Goal: Task Accomplishment & Management: Use online tool/utility

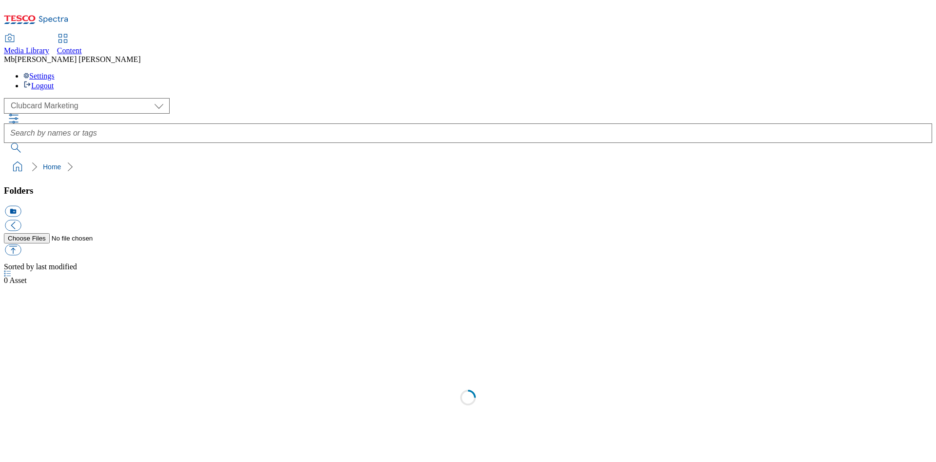
select select "flare-clubcard-mktg"
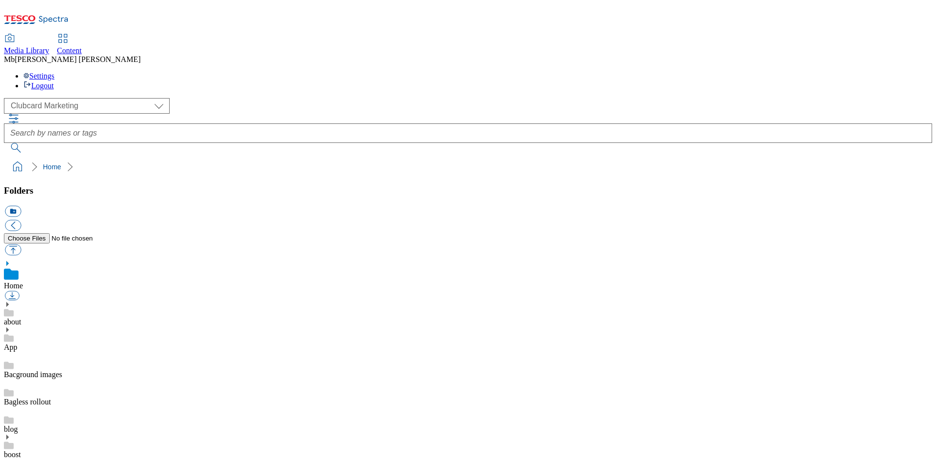
scroll to position [0, 0]
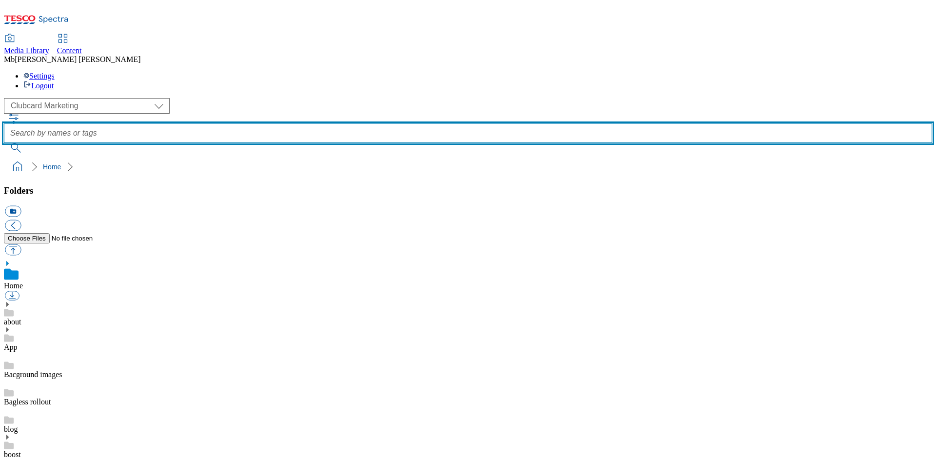
click at [369, 123] on input "text" at bounding box center [468, 132] width 928 height 19
type input "hobbies"
click at [4, 143] on button "submit" at bounding box center [16, 148] width 25 height 10
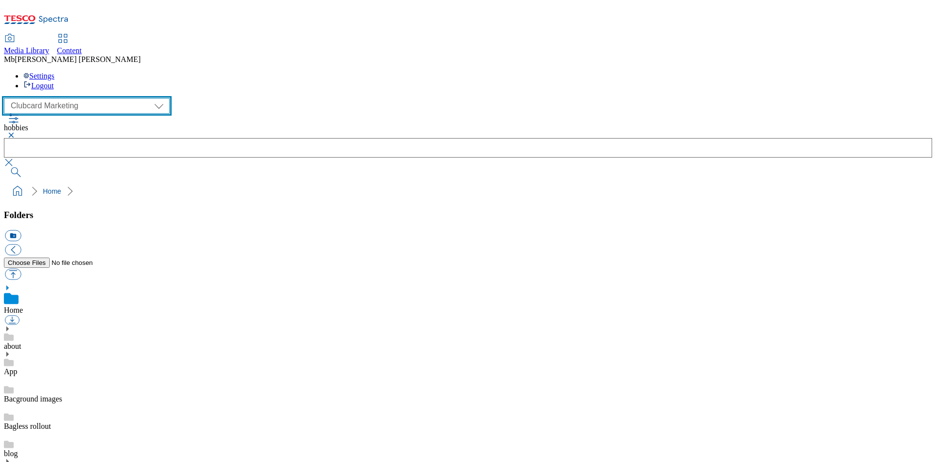
click at [89, 98] on select "Clubcard Marketing Dotcom UK GHS Marketing UK GHS Product UK GHS ROI Realfood" at bounding box center [87, 106] width 166 height 16
select select "flare-ghs-mktg"
click at [7, 98] on select "Clubcard Marketing Dotcom UK GHS Marketing UK GHS Product UK GHS ROI Realfood" at bounding box center [87, 106] width 166 height 16
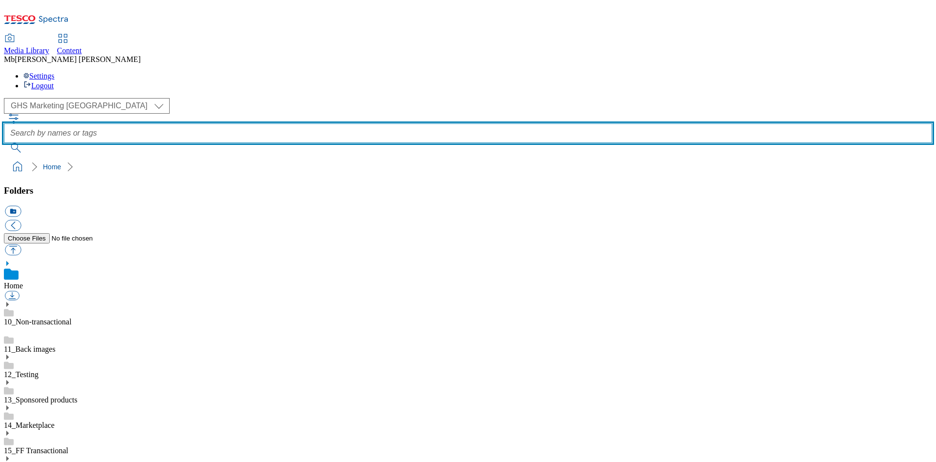
click at [382, 123] on input "text" at bounding box center [468, 132] width 928 height 19
type input "hobbies"
click at [4, 143] on button "submit" at bounding box center [16, 148] width 25 height 10
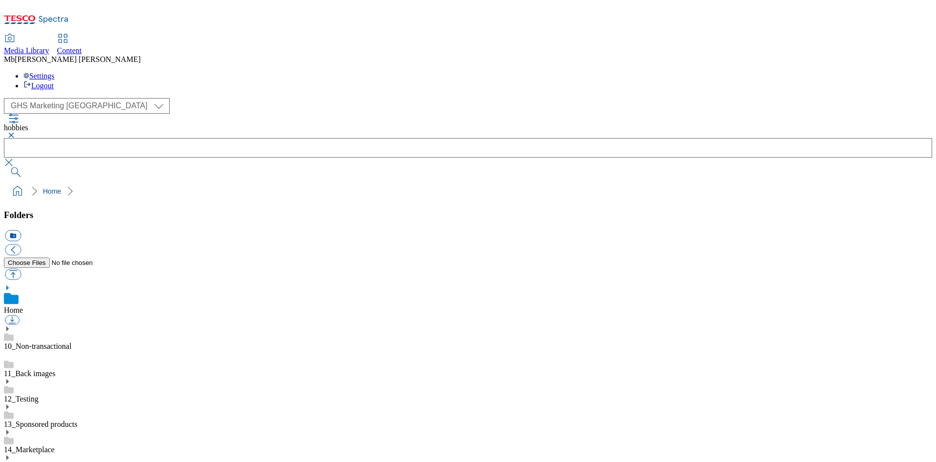
drag, startPoint x: 922, startPoint y: 314, endPoint x: 922, endPoint y: 336, distance: 21.4
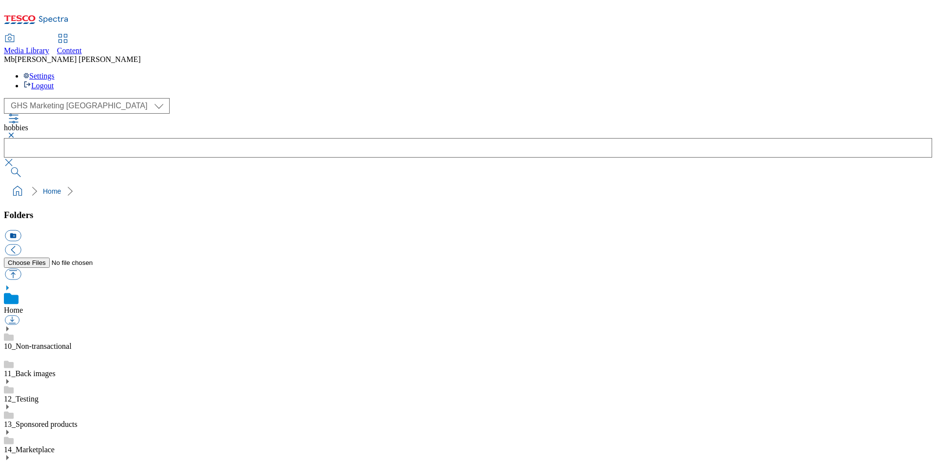
scroll to position [0, 116]
drag, startPoint x: 532, startPoint y: 371, endPoint x: 888, endPoint y: 407, distance: 357.7
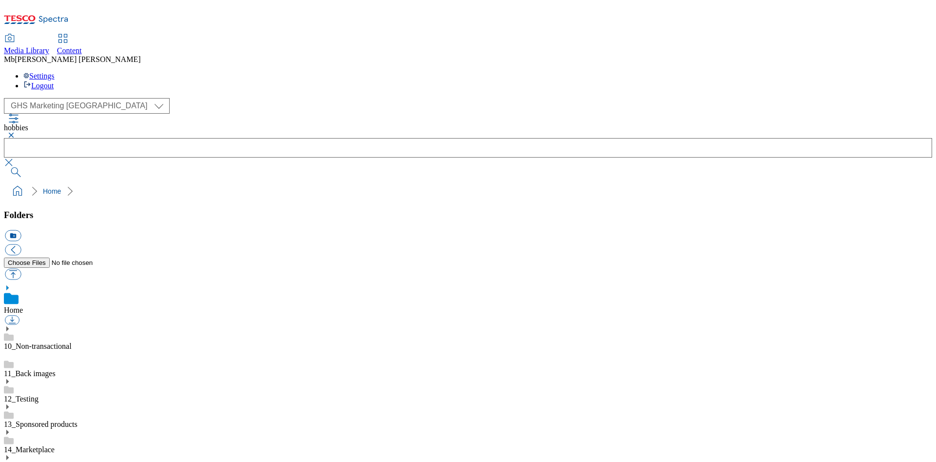
scroll to position [0, 67]
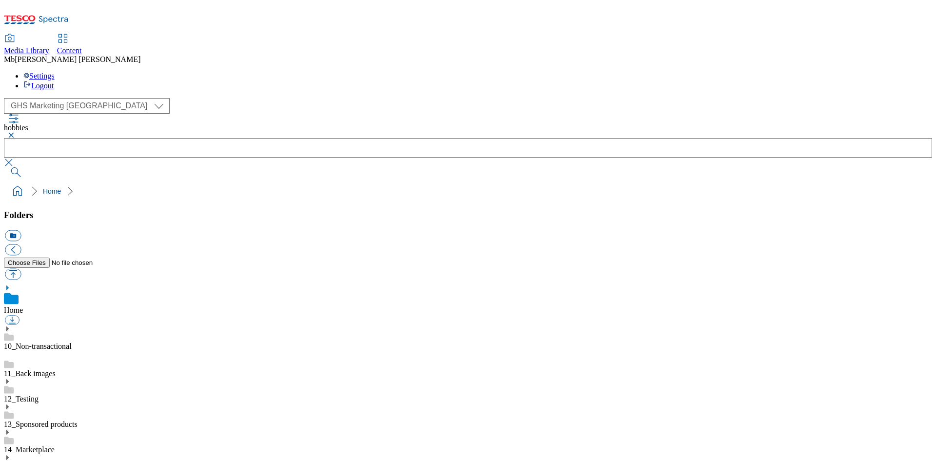
drag, startPoint x: 529, startPoint y: 375, endPoint x: 922, endPoint y: 405, distance: 394.0
